Goal: Find specific page/section: Find specific page/section

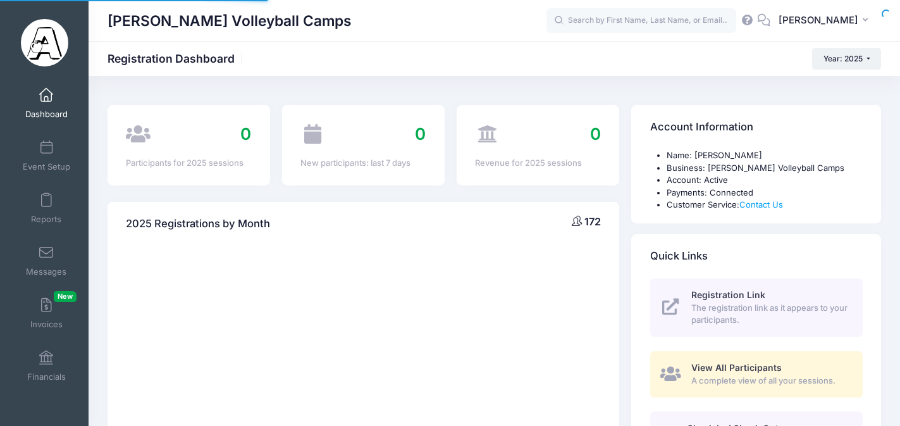
select select
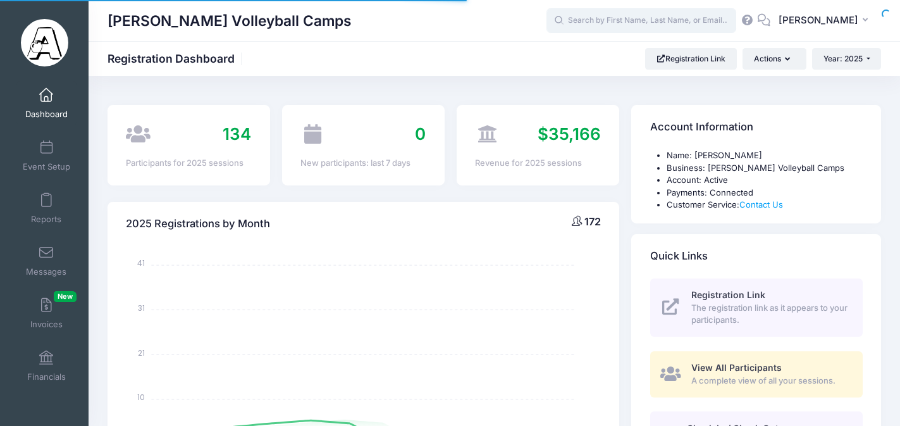
click at [651, 22] on input "text" at bounding box center [641, 20] width 190 height 25
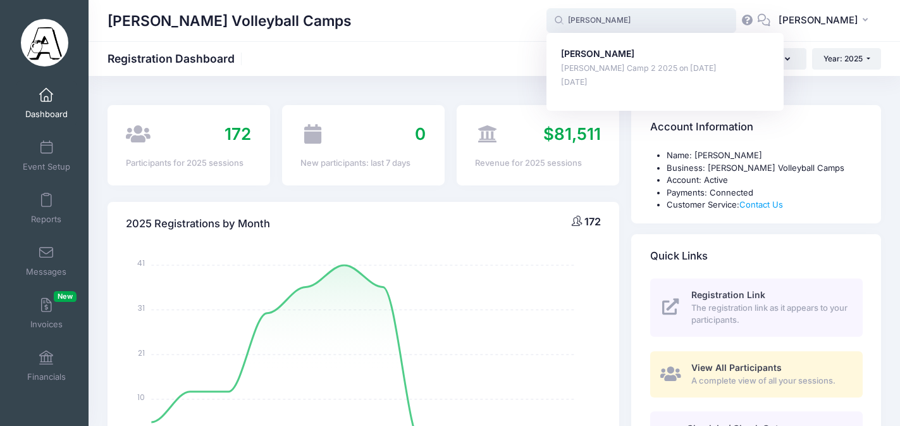
type input "[PERSON_NAME]"
